Goal: Transaction & Acquisition: Book appointment/travel/reservation

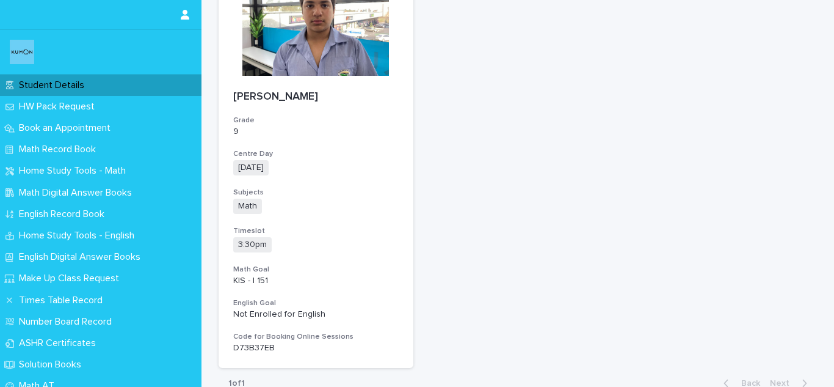
scroll to position [151, 0]
click at [244, 337] on h3 "Code for Booking Online Sessions" at bounding box center [316, 336] width 166 height 10
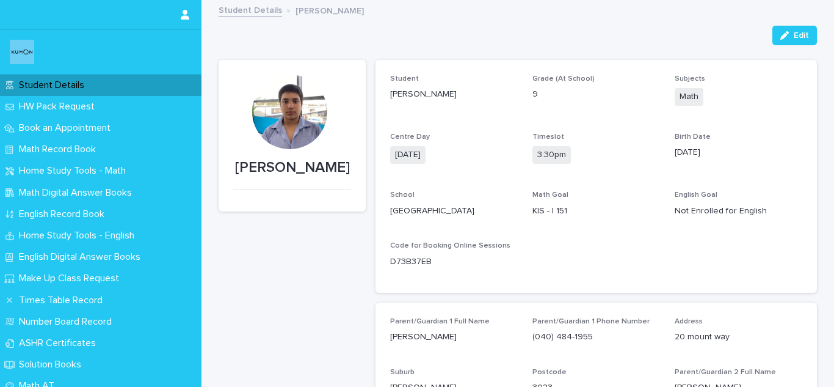
click at [383, 250] on div "Student [PERSON_NAME] Grade (At School) 9 Subjects Math Centre Day [DATE] Times…" at bounding box center [597, 176] width 442 height 233
click at [392, 269] on div "Code for Booking Online Sessions D73B37EB" at bounding box center [454, 259] width 128 height 36
click at [392, 261] on p "D73B37EB" at bounding box center [411, 261] width 42 height 13
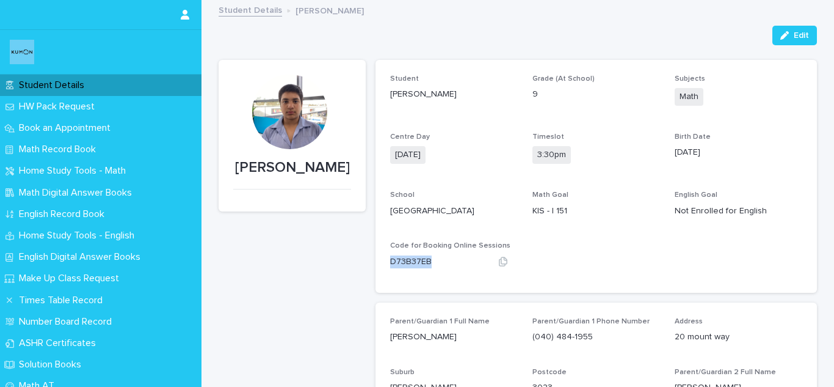
copy div "D73B37EB"
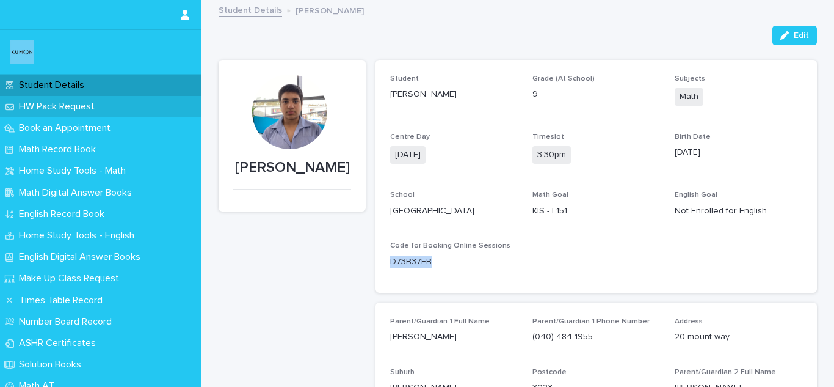
click at [112, 103] on div "HW Pack Request" at bounding box center [101, 106] width 202 height 21
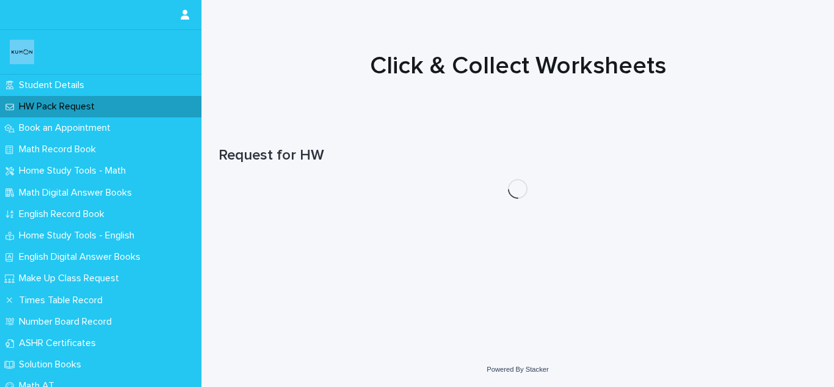
click at [116, 115] on div "HW Pack Request" at bounding box center [101, 106] width 202 height 21
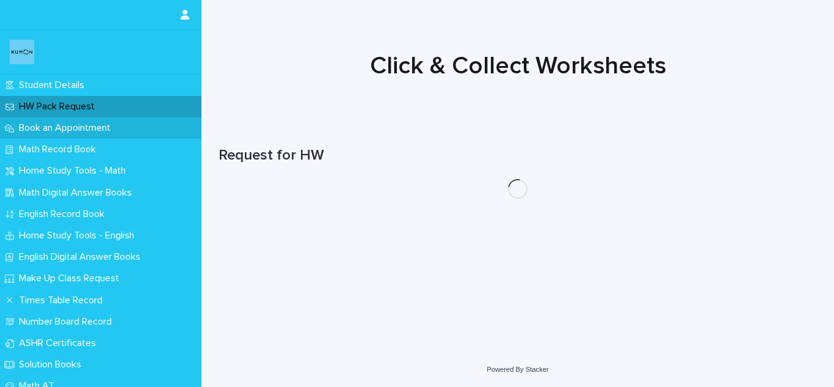
click at [117, 119] on div "Book an Appointment" at bounding box center [101, 127] width 202 height 21
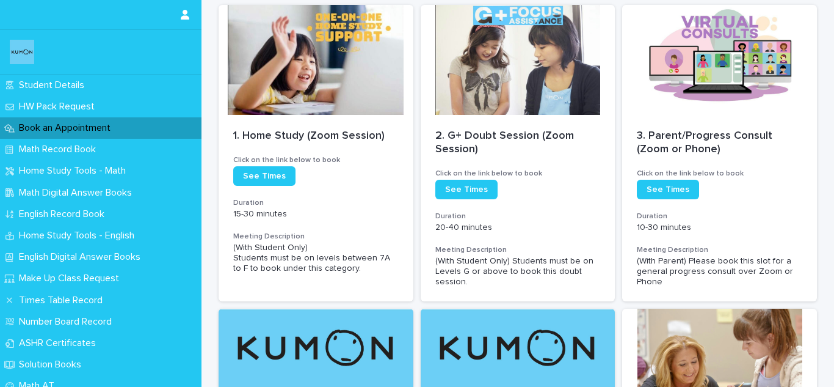
scroll to position [172, 0]
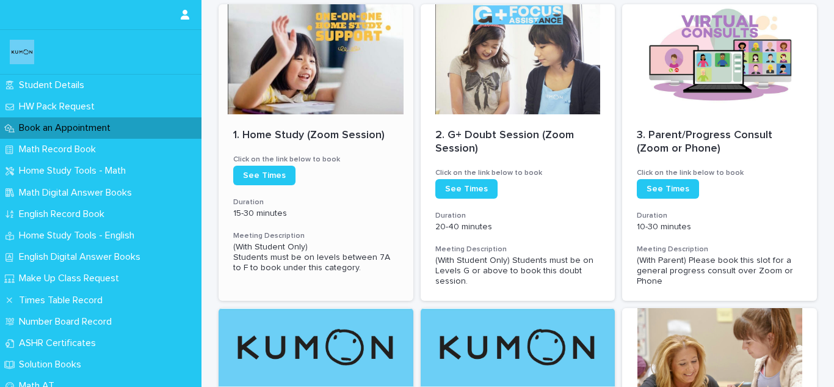
click at [299, 186] on div "1. Home Study (Zoom Session) Click on the link below to book See Times Duration…" at bounding box center [316, 200] width 195 height 173
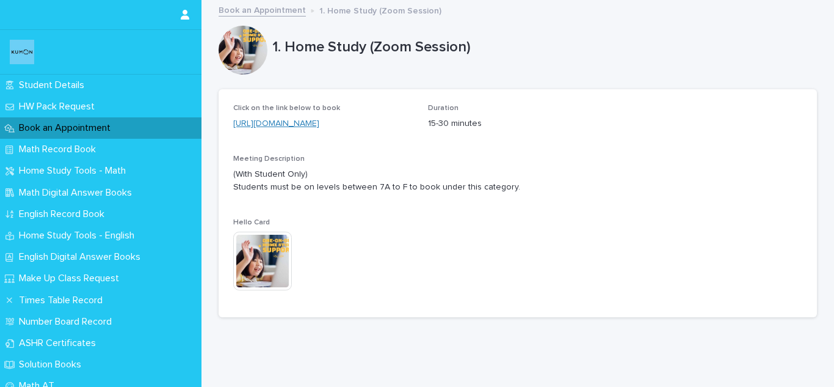
click at [316, 126] on link "[URL][DOMAIN_NAME]" at bounding box center [276, 123] width 86 height 9
